Goal: Task Accomplishment & Management: Use online tool/utility

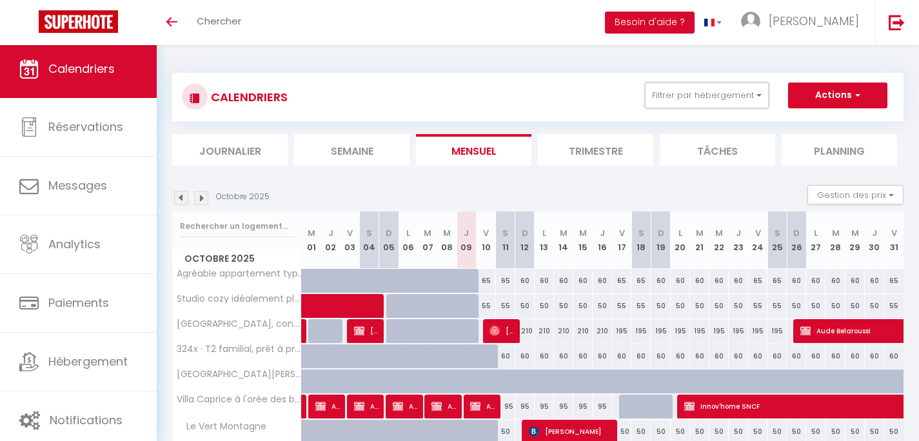
click at [651, 97] on button "Filtrer par hébergement" at bounding box center [707, 96] width 124 height 26
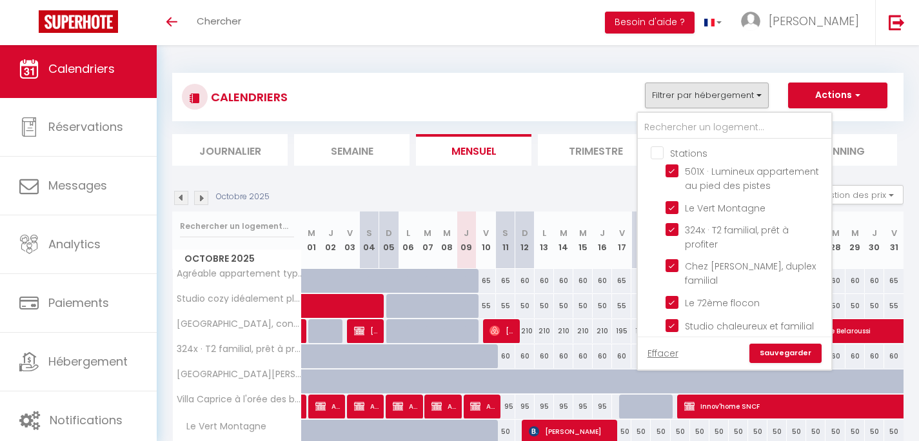
click at [661, 155] on input "Stations" at bounding box center [747, 152] width 193 height 13
checkbox input "true"
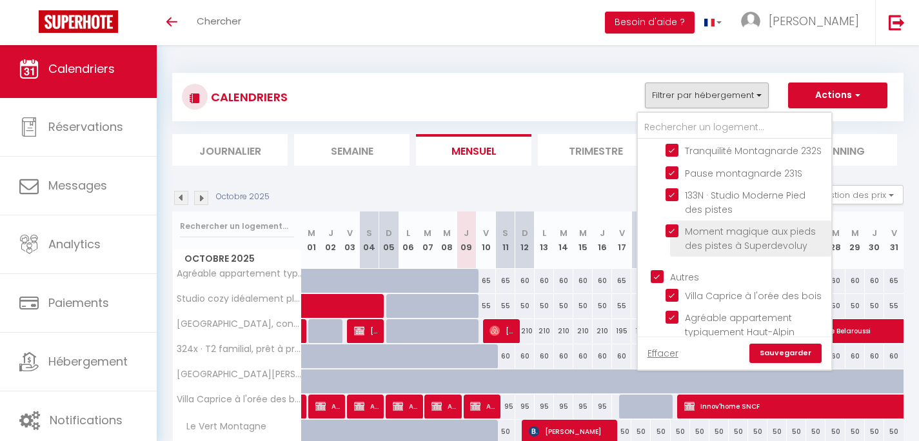
scroll to position [206, 0]
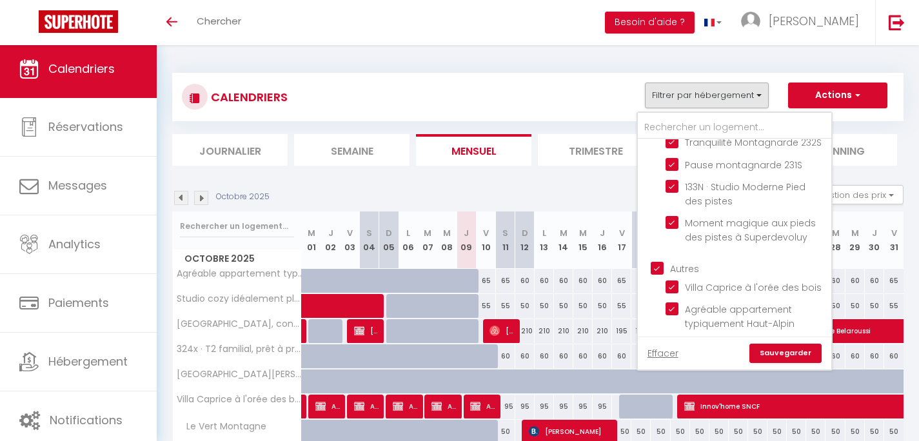
click at [658, 269] on input "Autres" at bounding box center [747, 267] width 193 height 13
checkbox input "false"
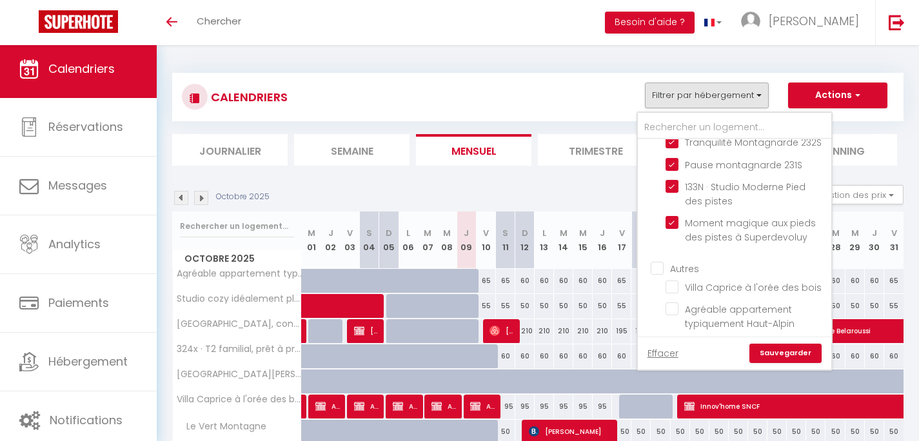
checkbox input "false"
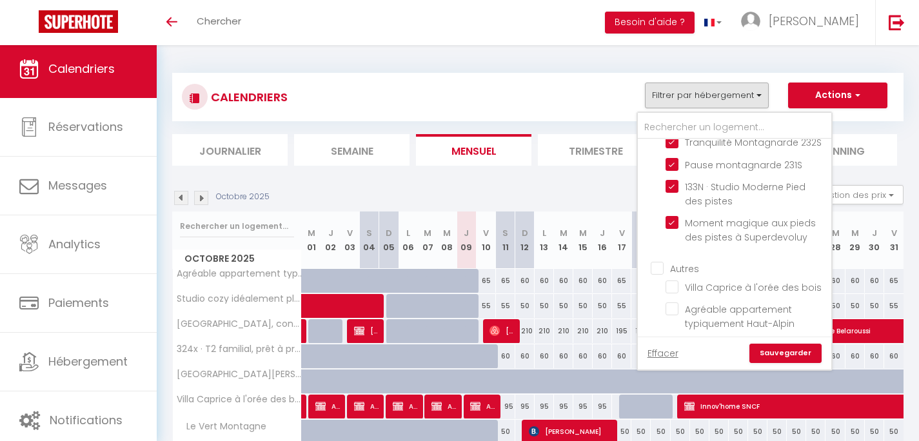
checkbox input "false"
click at [796, 355] on link "Sauvegarder" at bounding box center [785, 353] width 72 height 19
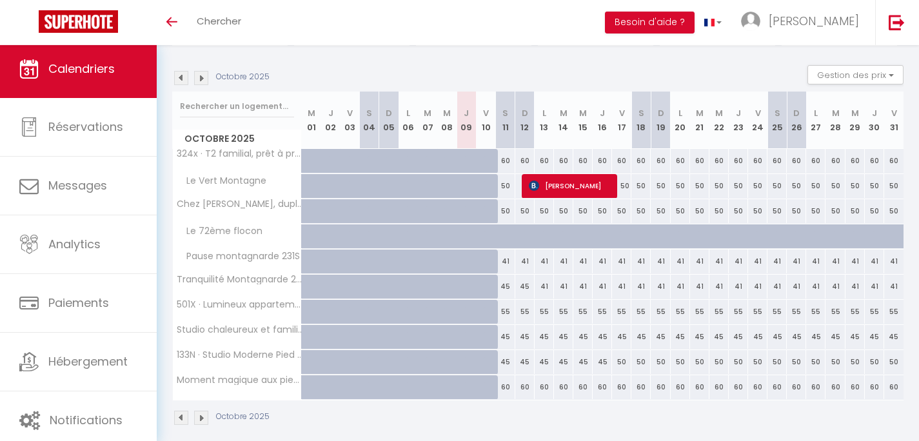
scroll to position [132, 0]
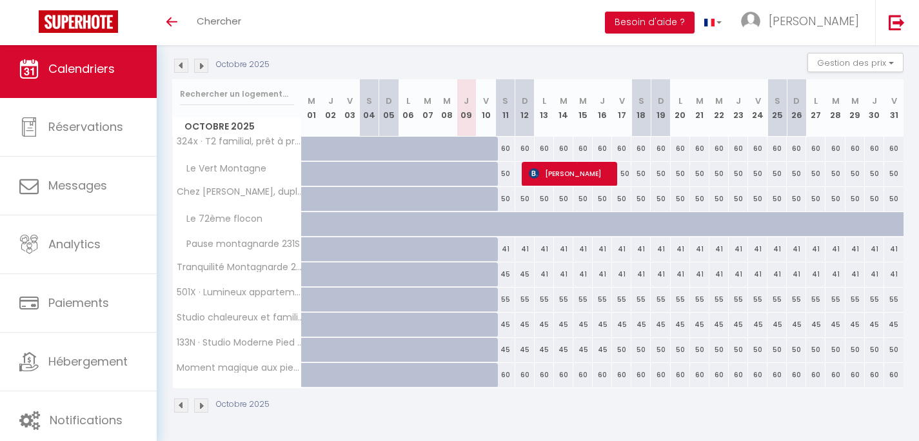
click at [206, 64] on img at bounding box center [201, 66] width 14 height 14
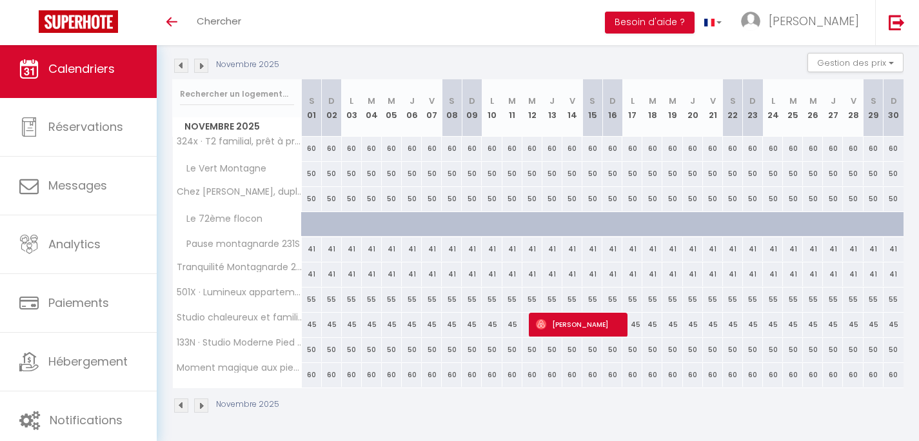
scroll to position [45, 0]
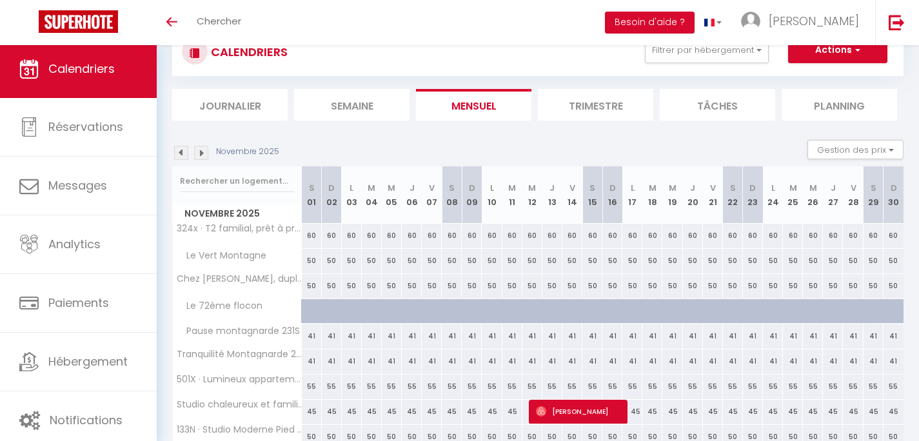
click at [205, 152] on img at bounding box center [201, 153] width 14 height 14
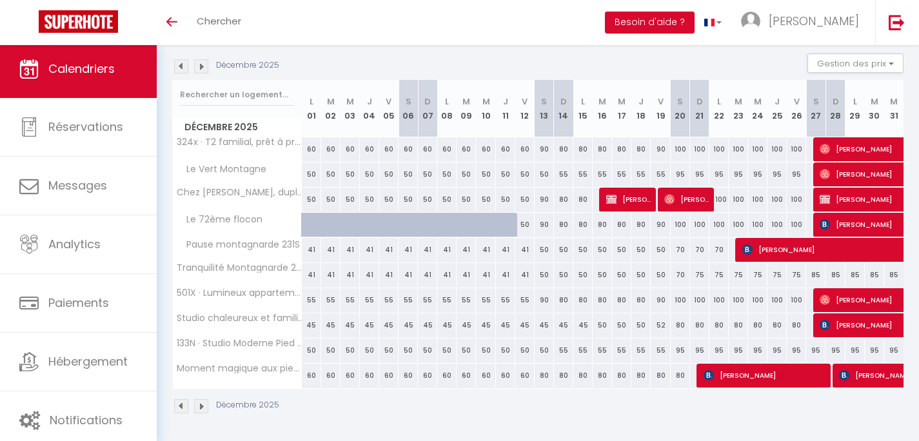
scroll to position [132, 0]
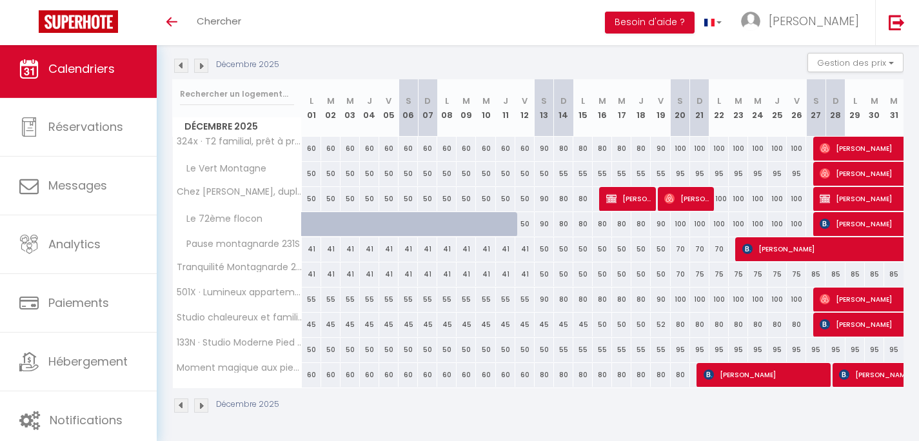
click at [206, 70] on img at bounding box center [201, 66] width 14 height 14
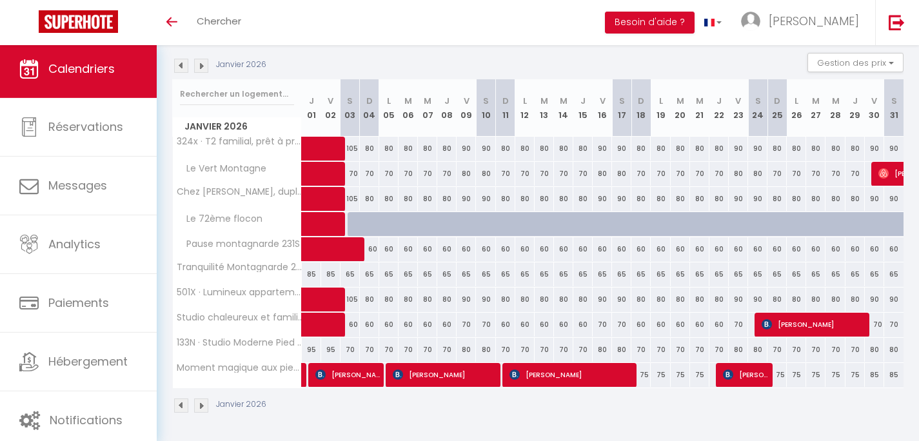
scroll to position [45, 0]
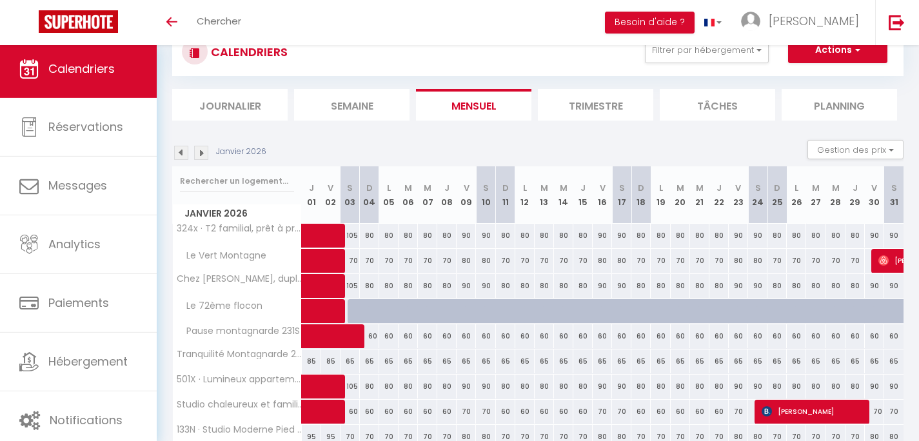
click at [206, 70] on div "CALENDRIERS Filtrer par hébergement Stations 501X · Lumineux appartement au pie…" at bounding box center [537, 52] width 731 height 48
click at [200, 152] on img at bounding box center [201, 153] width 14 height 14
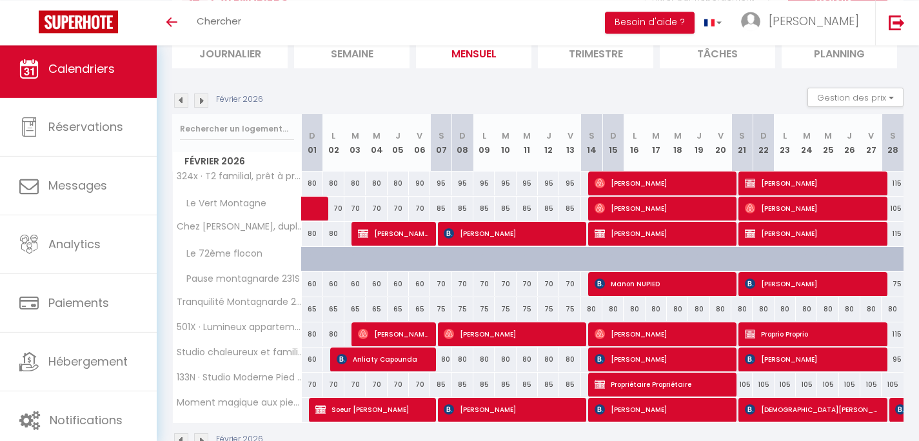
scroll to position [132, 0]
